Goal: Information Seeking & Learning: Learn about a topic

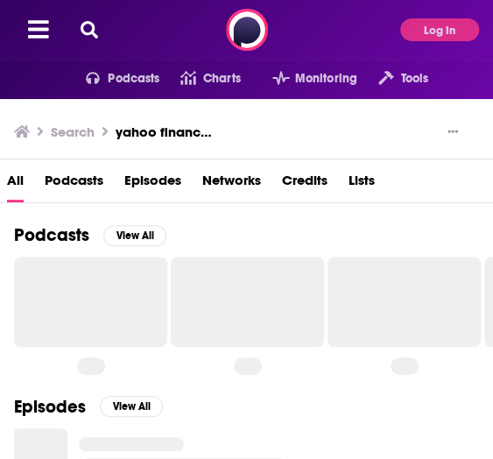
click at [99, 24] on button at bounding box center [89, 30] width 28 height 20
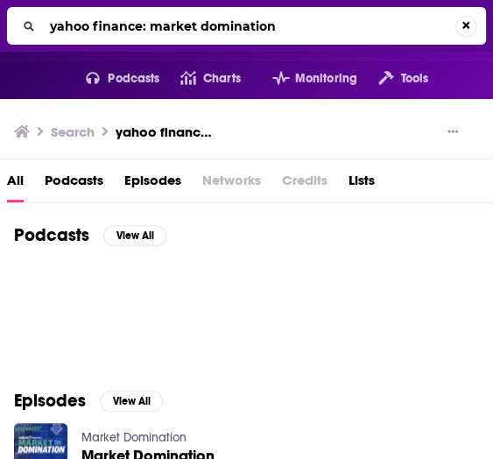
drag, startPoint x: 287, startPoint y: 27, endPoint x: 35, endPoint y: 20, distance: 251.6
click at [35, 20] on div "yahoo finance: market domination" at bounding box center [246, 26] width 479 height 38
type input "terms of service with [PERSON_NAME]"
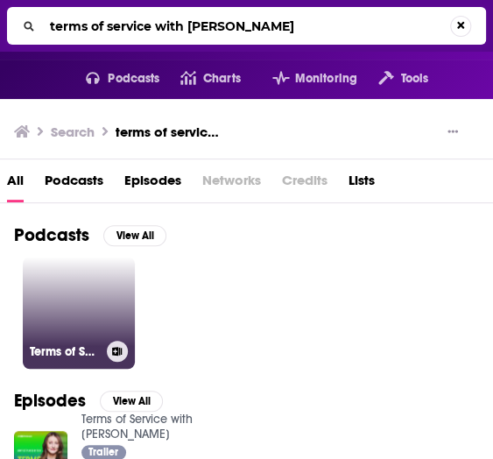
click at [85, 307] on link "Terms of Service with [PERSON_NAME]" at bounding box center [79, 313] width 112 height 112
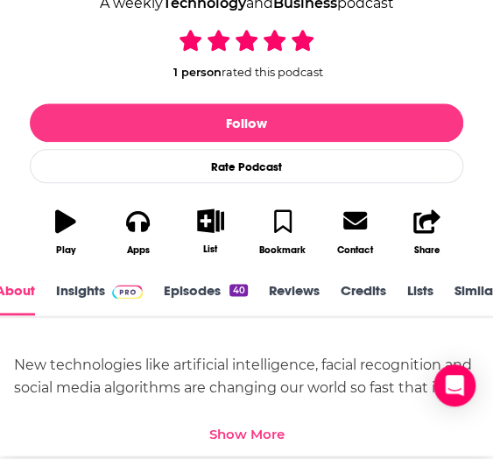
scroll to position [438, 0]
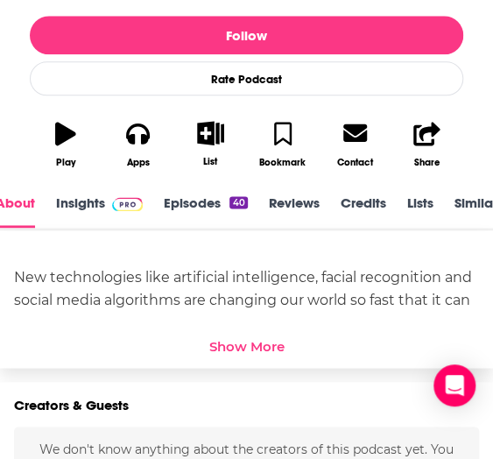
click at [61, 198] on link "Insights" at bounding box center [99, 211] width 87 height 33
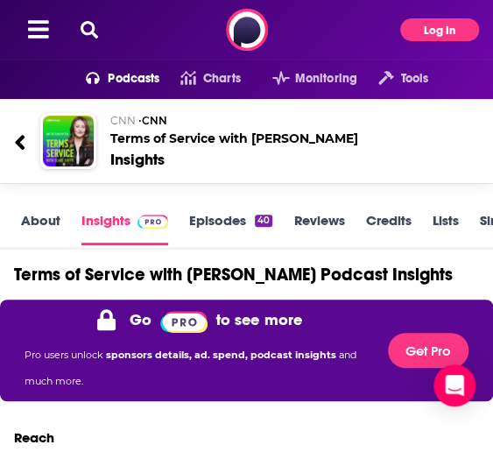
click at [434, 24] on button "Log In" at bounding box center [439, 29] width 79 height 23
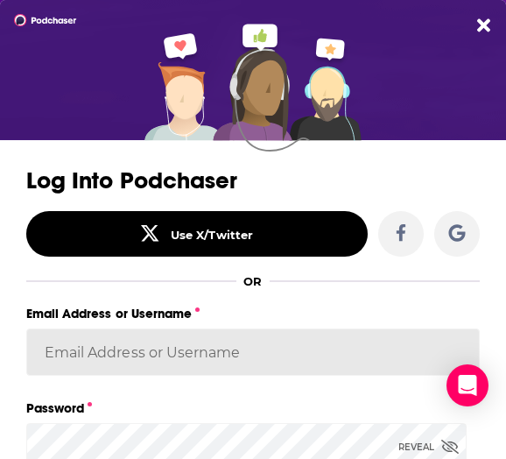
click at [135, 344] on input "Email Address or Username" at bounding box center [253, 352] width 454 height 47
paste input "[DOMAIN_NAME][EMAIL_ADDRESS][DOMAIN_NAME]"
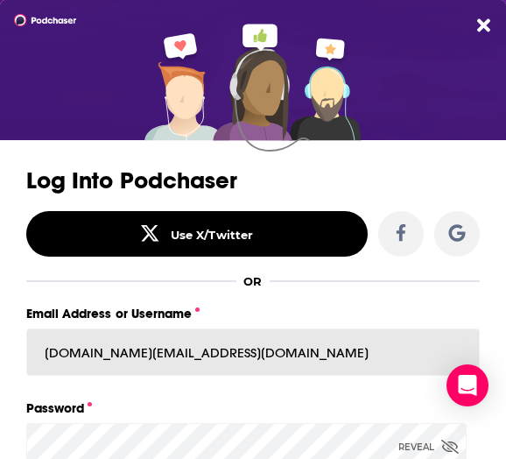
type input "[DOMAIN_NAME][EMAIL_ADDRESS][DOMAIN_NAME]"
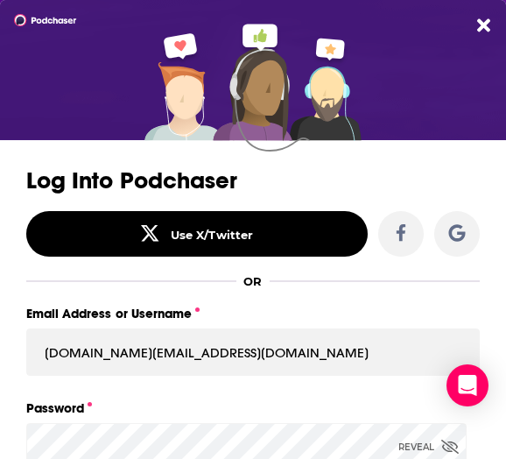
click at [160, 431] on form "Log Into Podchaser Use X/Twitter OR Email Address or Username [DOMAIN_NAME][EMA…" at bounding box center [253, 402] width 506 height 493
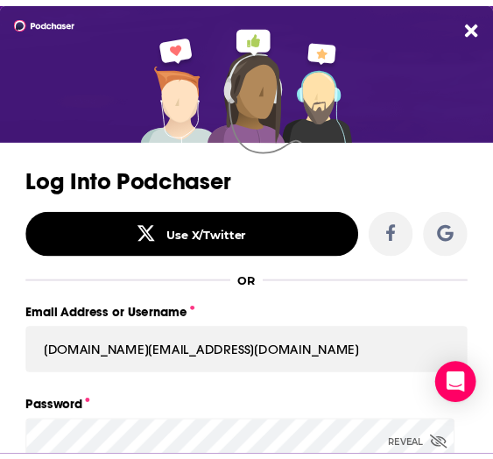
scroll to position [202, 0]
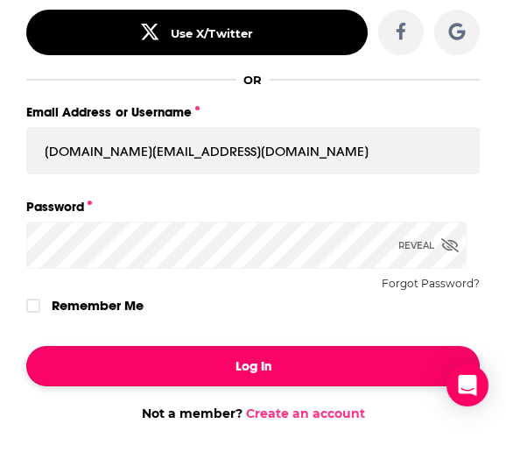
click at [217, 362] on button "Log In" at bounding box center [253, 366] width 454 height 40
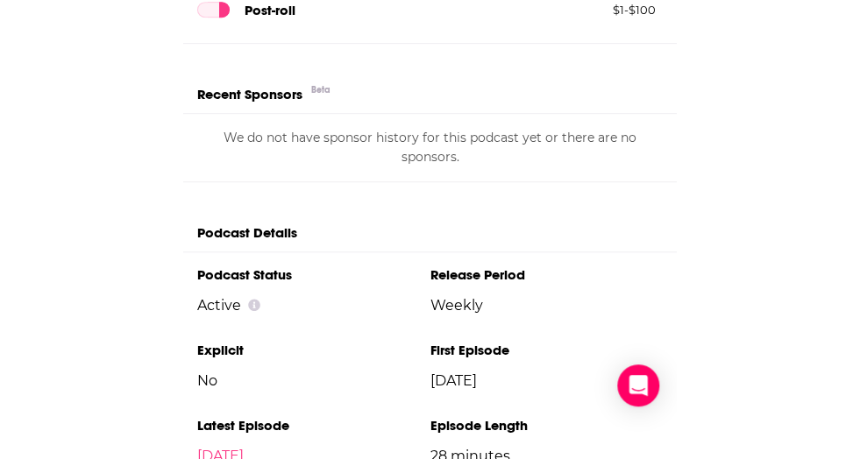
scroll to position [3242, 0]
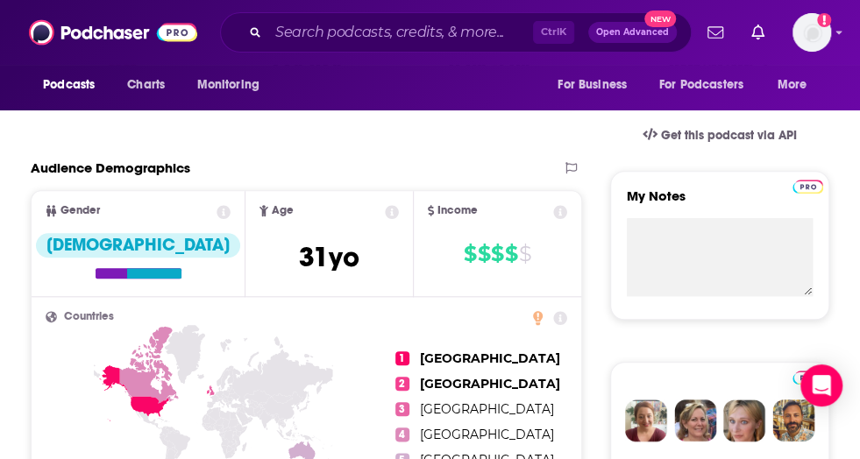
scroll to position [350, 0]
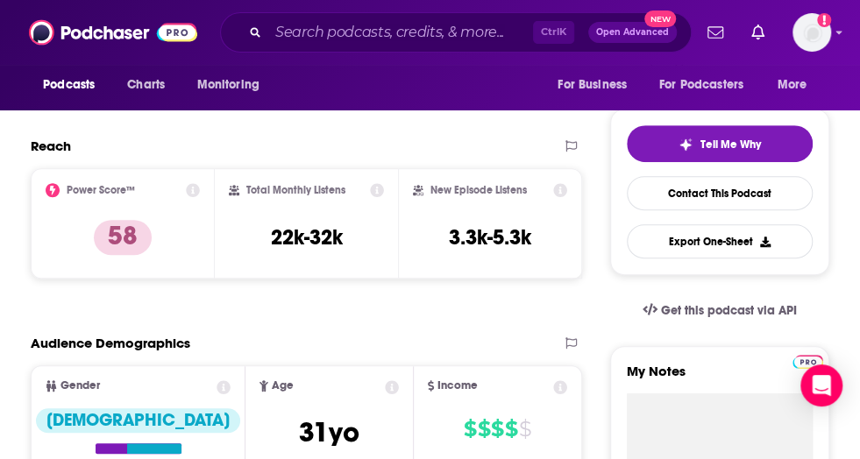
click at [373, 192] on icon at bounding box center [377, 190] width 14 height 14
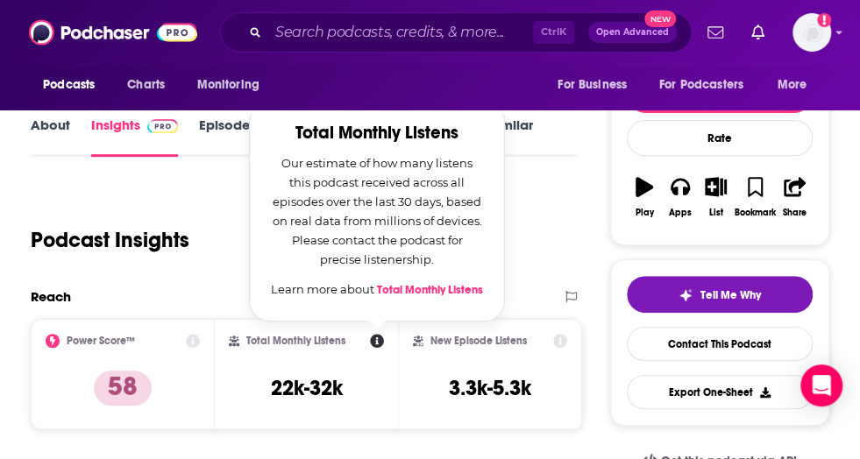
scroll to position [175, 0]
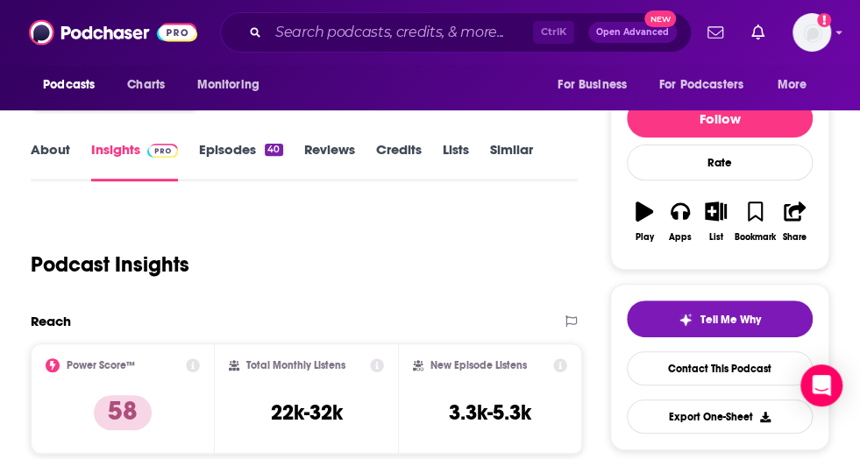
click at [189, 365] on icon at bounding box center [193, 365] width 14 height 14
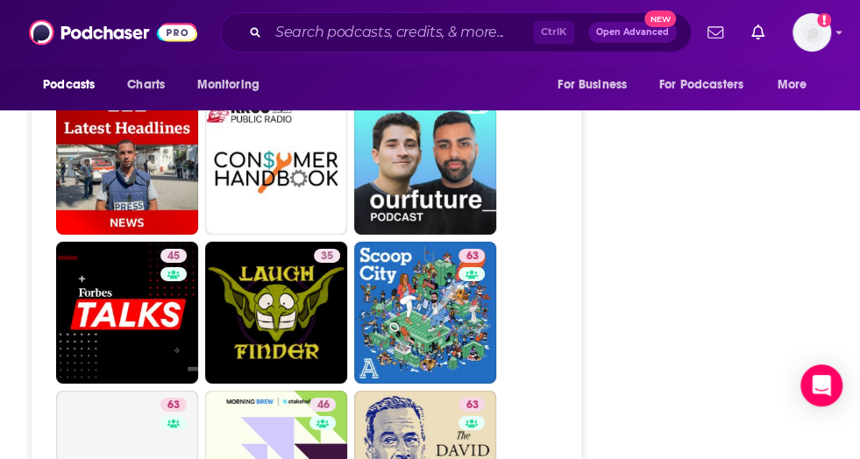
scroll to position [4731, 0]
